Goal: Transaction & Acquisition: Download file/media

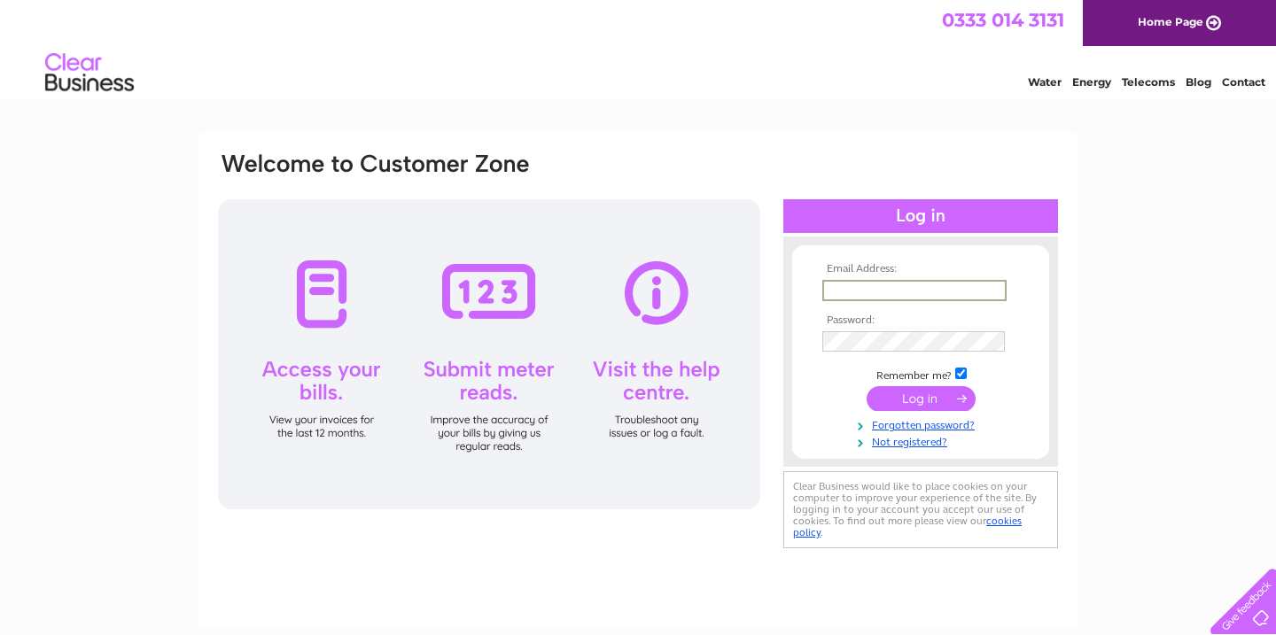
click at [885, 291] on input "text" at bounding box center [914, 290] width 184 height 21
type input "ben@etplanning.co.uk"
click at [916, 400] on input "submit" at bounding box center [921, 398] width 109 height 25
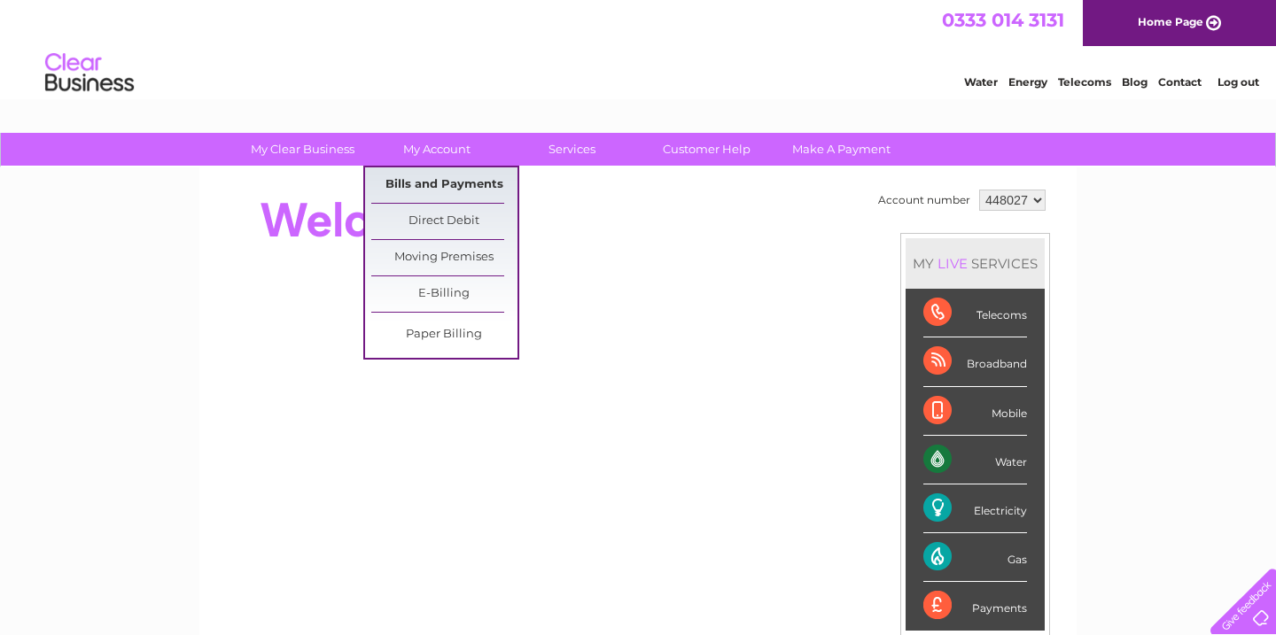
click at [440, 188] on link "Bills and Payments" at bounding box center [444, 185] width 146 height 35
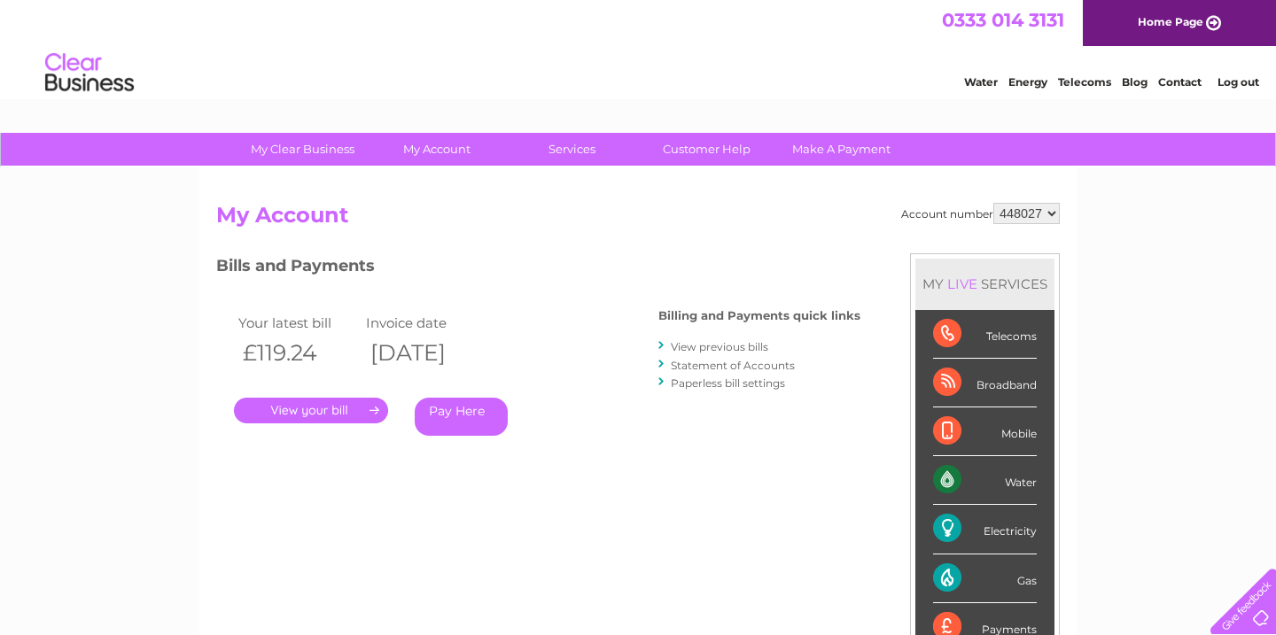
click at [287, 400] on link "." at bounding box center [311, 411] width 154 height 26
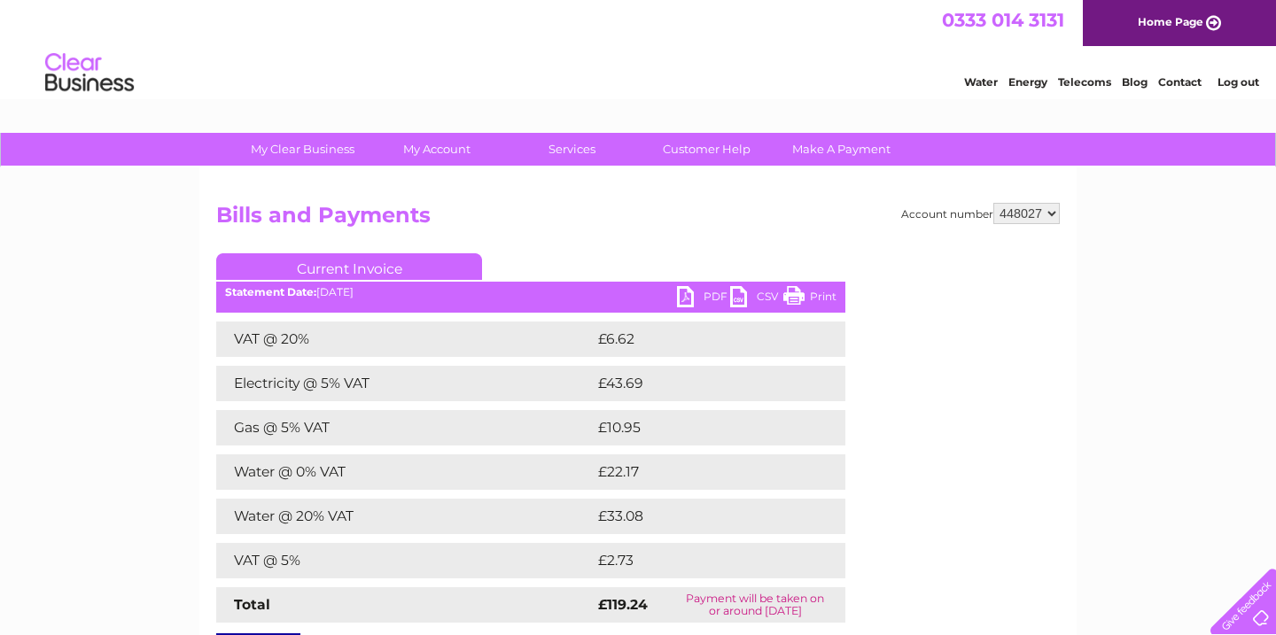
click at [689, 301] on link "PDF" at bounding box center [703, 299] width 53 height 26
